Goal: Information Seeking & Learning: Learn about a topic

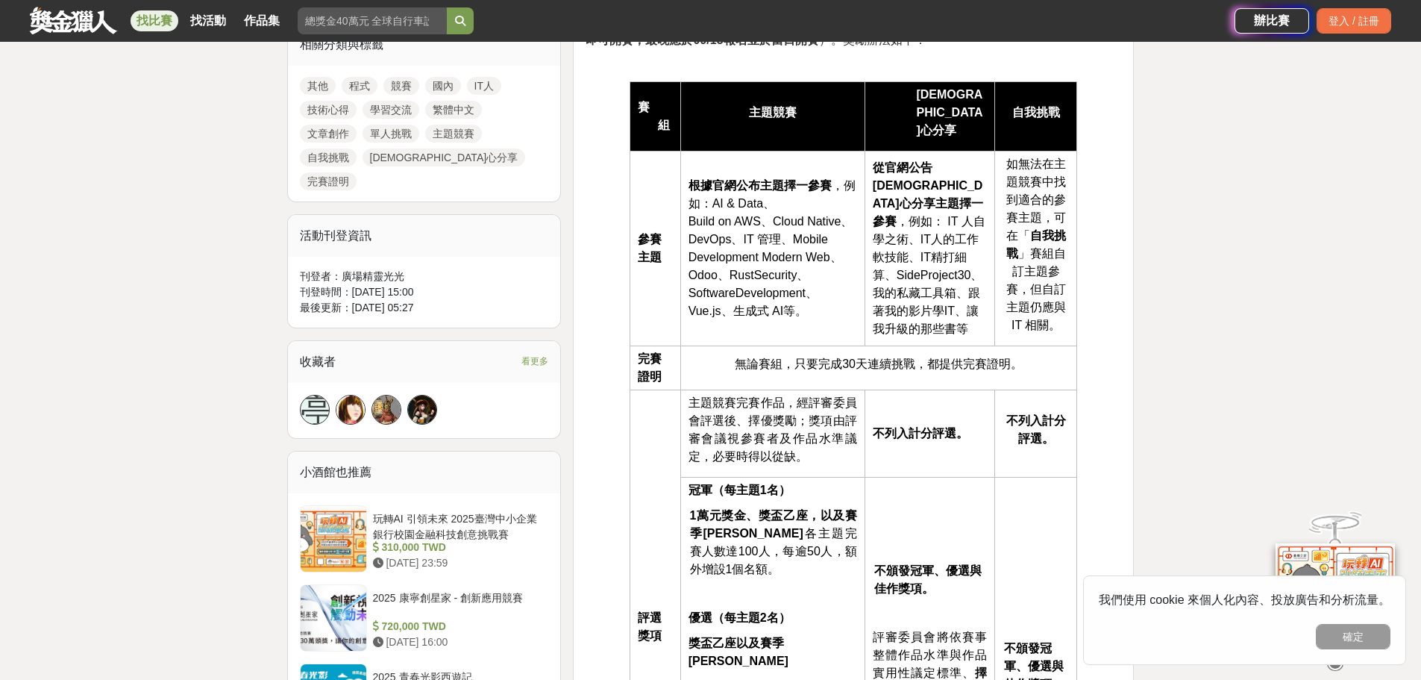
scroll to position [672, 0]
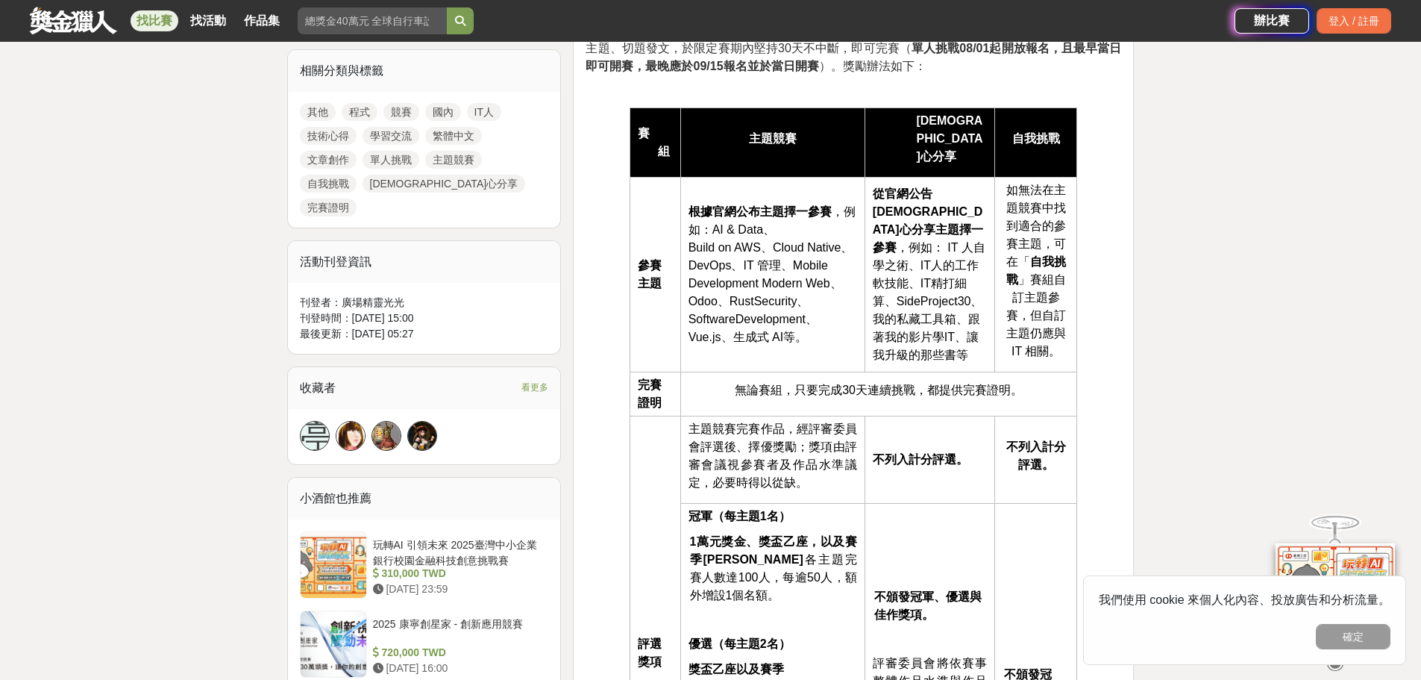
click at [85, 19] on link at bounding box center [73, 20] width 90 height 28
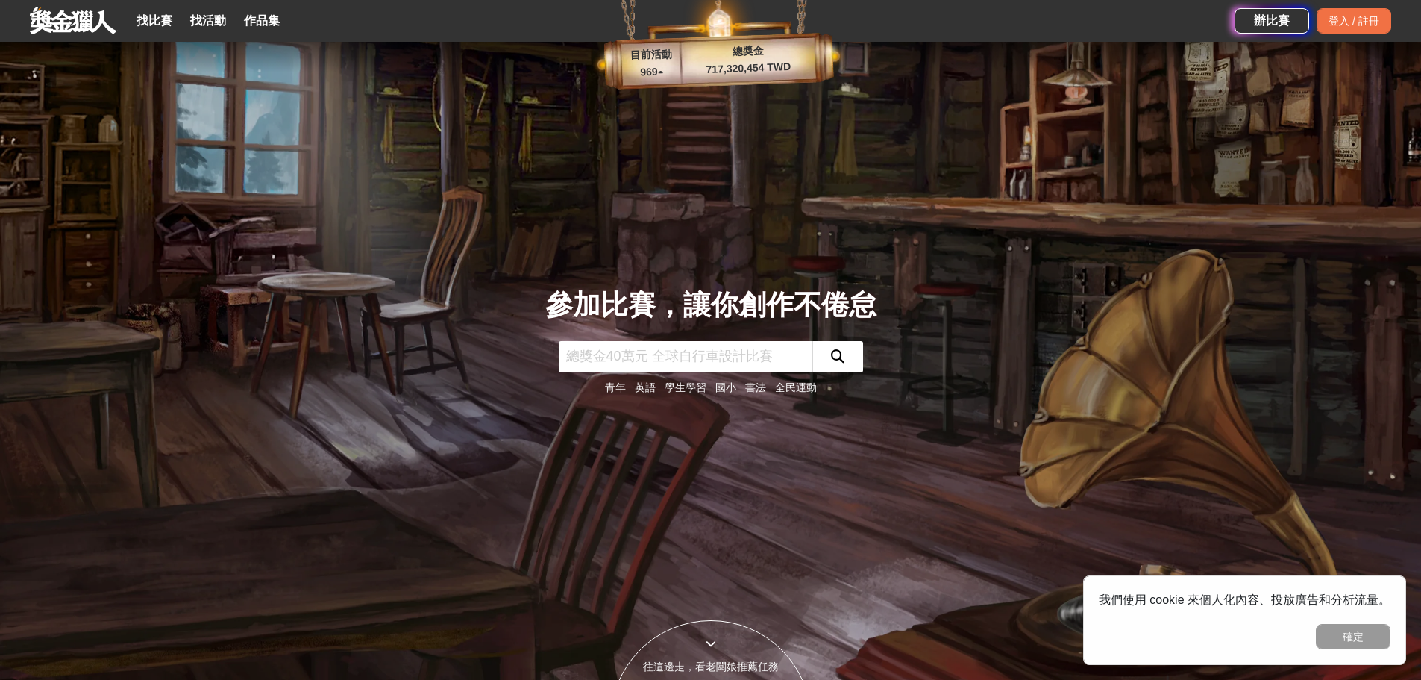
click at [648, 78] on p "969 ▴" at bounding box center [652, 72] width 60 height 18
click at [734, 387] on link "國小" at bounding box center [726, 387] width 21 height 12
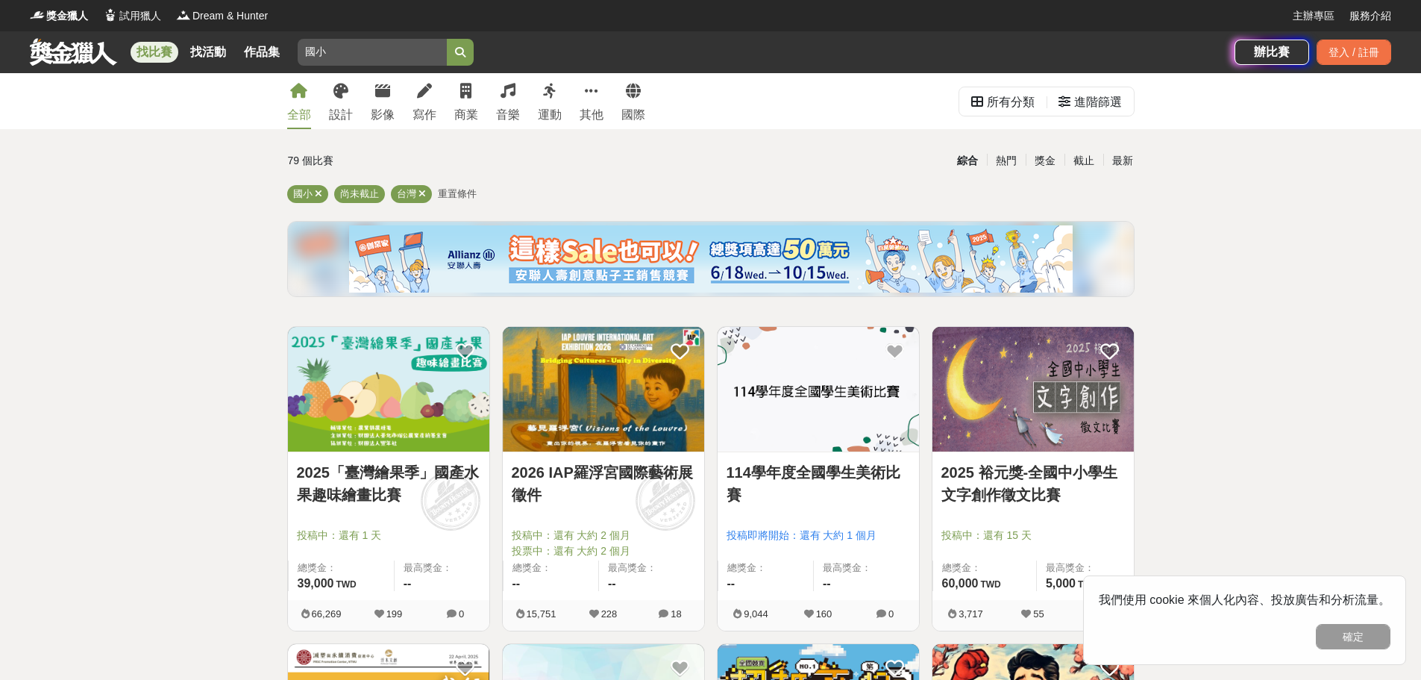
click at [810, 475] on link "114學年度全國學生美術比賽" at bounding box center [819, 483] width 184 height 45
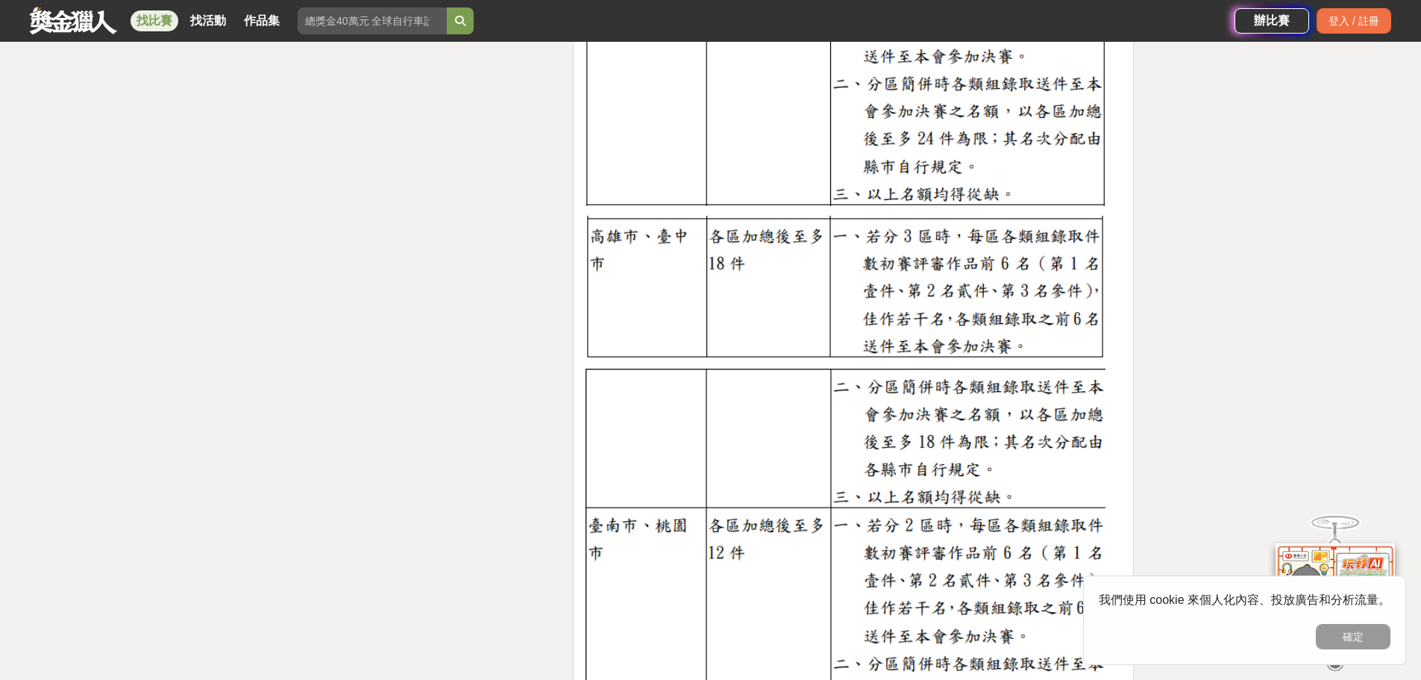
scroll to position [2985, 0]
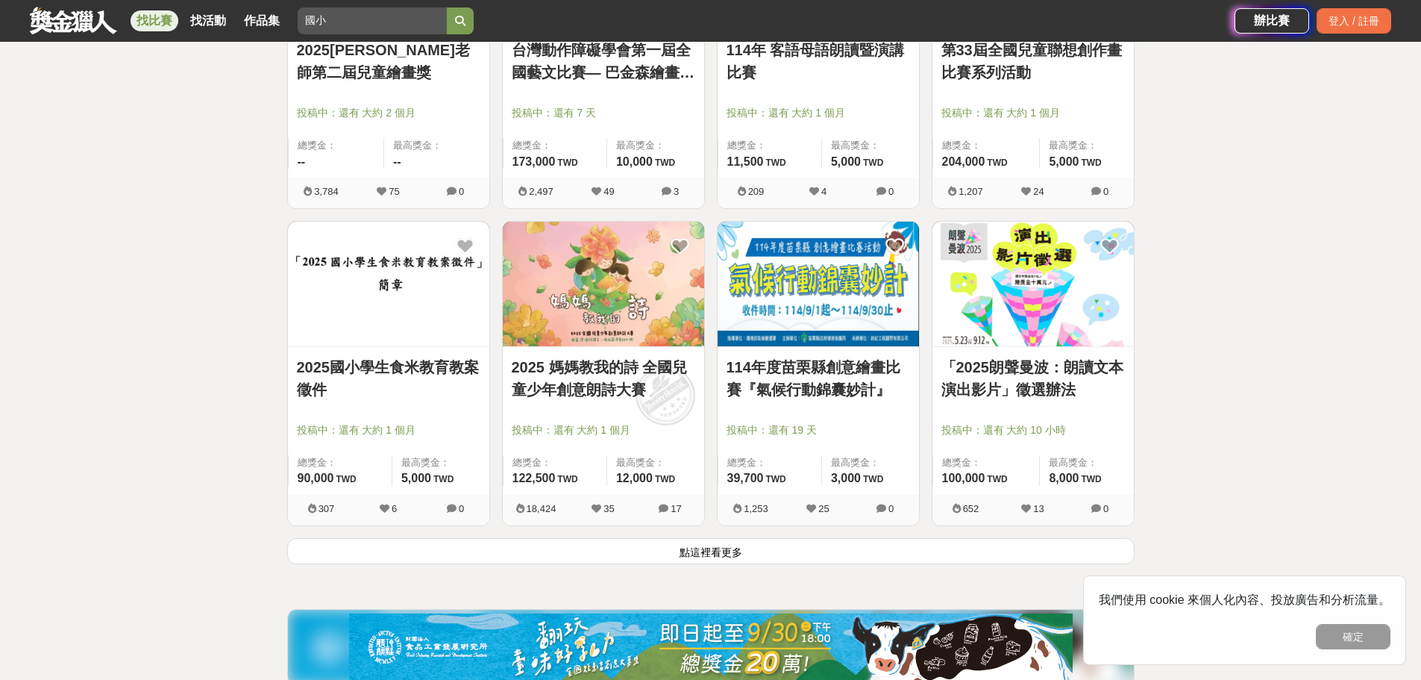
scroll to position [1716, 0]
